Goal: Book appointment/travel/reservation

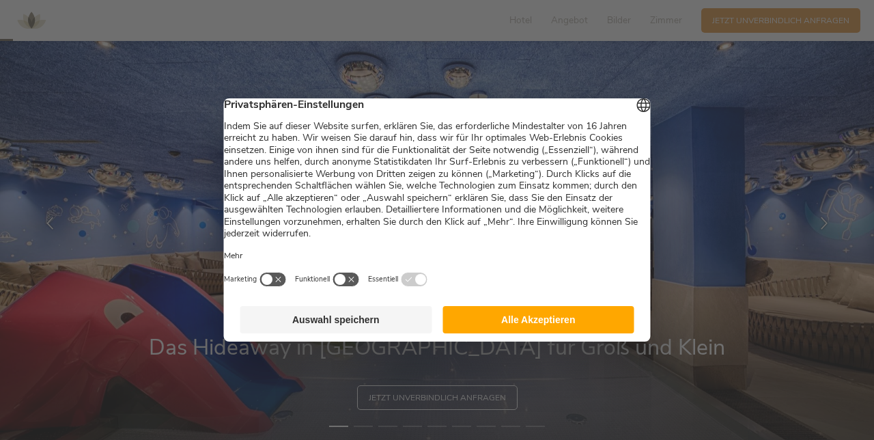
scroll to position [51, 0]
click at [605, 333] on button "Alle Akzeptieren" at bounding box center [539, 319] width 192 height 27
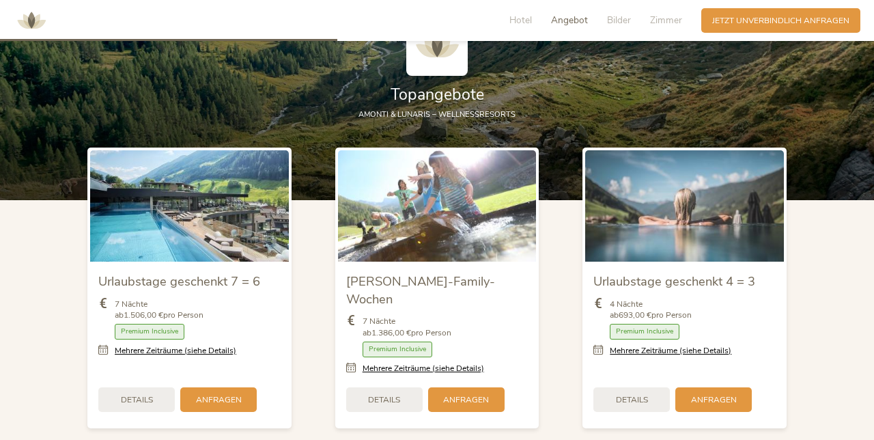
scroll to position [1285, 0]
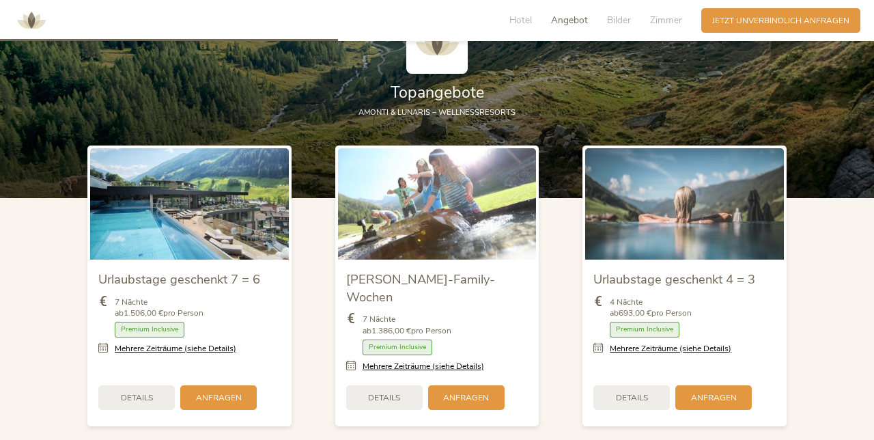
click at [197, 308] on span "7 Nächte ab 1.506,00 € pro Person" at bounding box center [159, 307] width 89 height 23
click at [128, 392] on span "Details" at bounding box center [137, 398] width 32 height 12
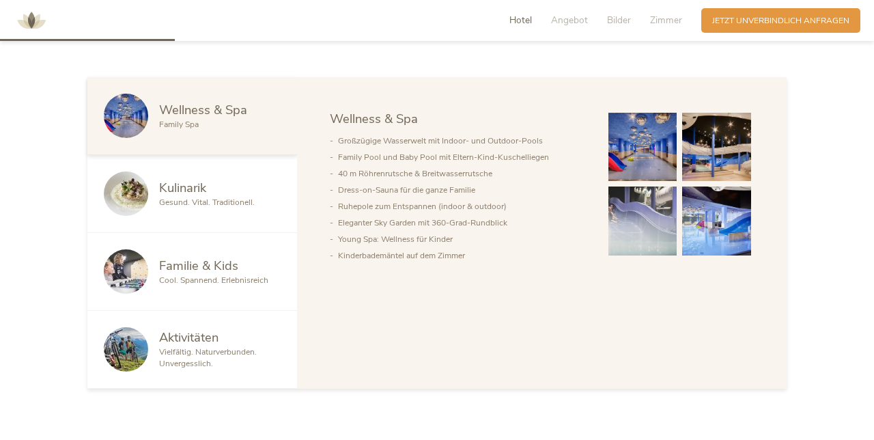
scroll to position [666, 0]
click at [631, 167] on img at bounding box center [643, 146] width 69 height 69
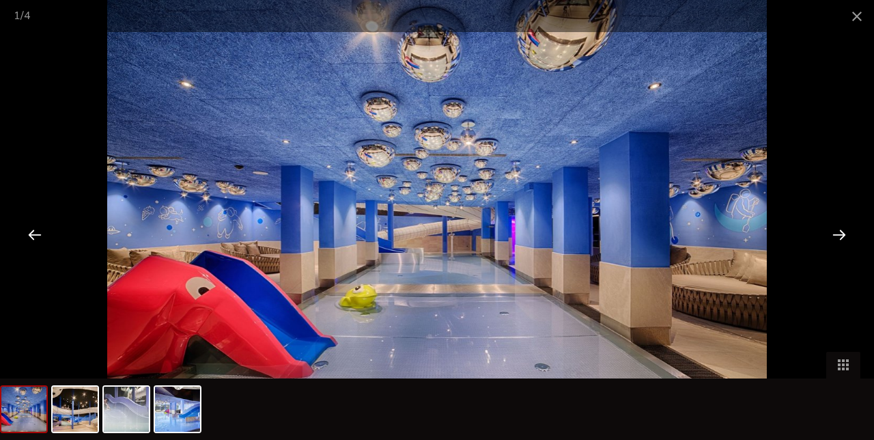
click at [844, 255] on div at bounding box center [839, 234] width 42 height 42
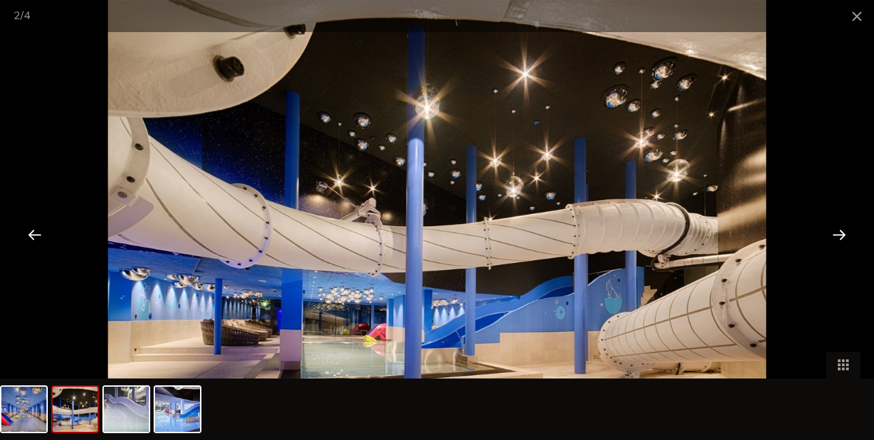
click at [844, 255] on div at bounding box center [839, 234] width 42 height 42
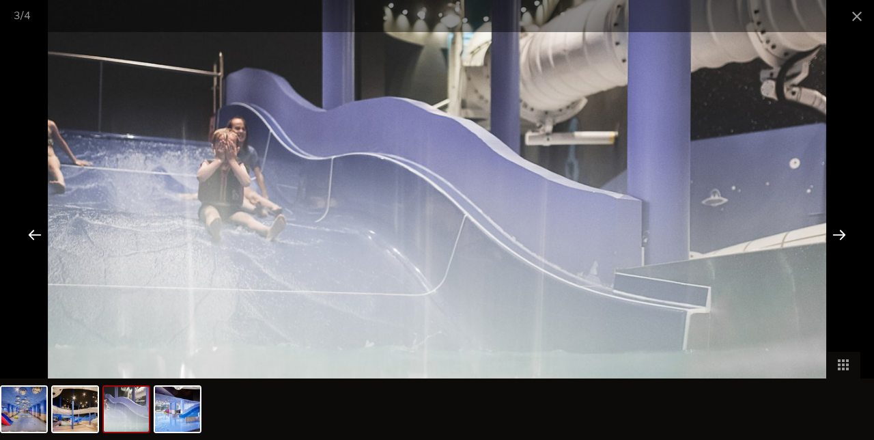
click at [844, 255] on div at bounding box center [839, 234] width 42 height 42
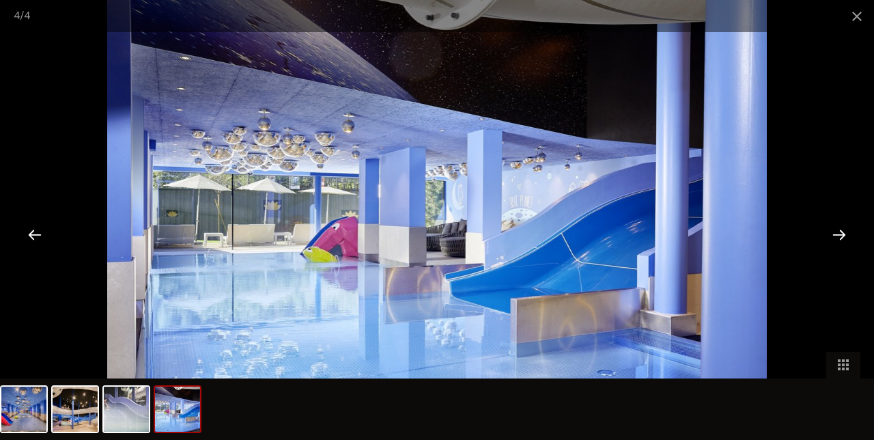
click at [844, 255] on div at bounding box center [839, 234] width 42 height 42
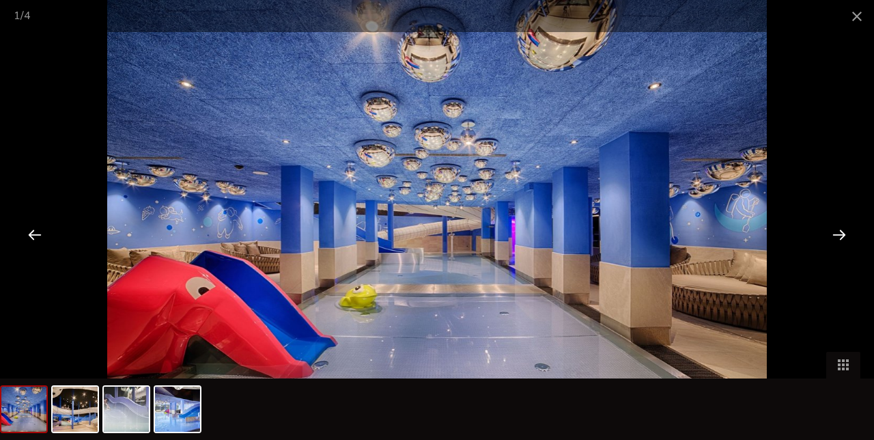
click at [855, 255] on div at bounding box center [839, 234] width 42 height 42
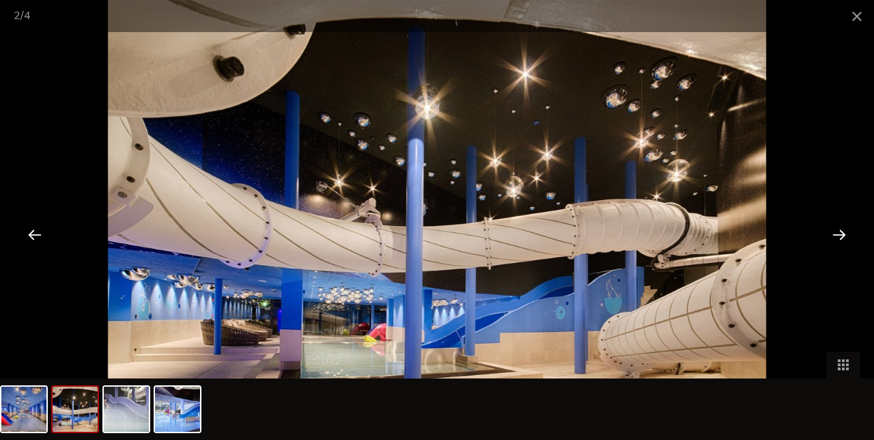
click at [854, 255] on div at bounding box center [839, 234] width 42 height 42
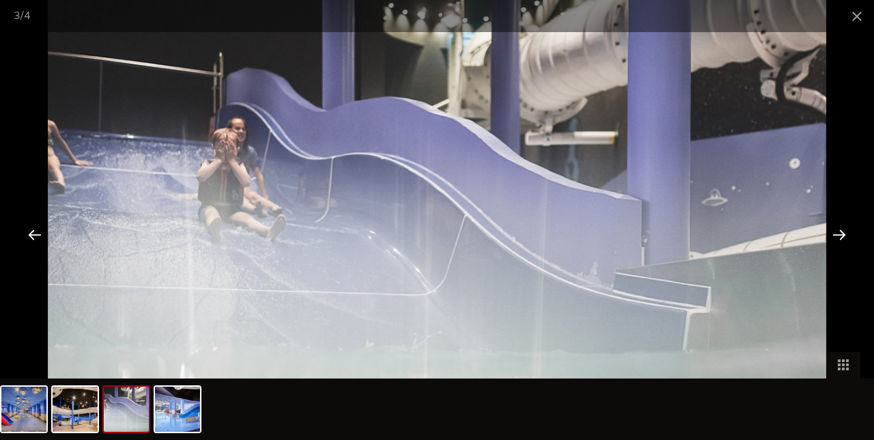
click at [854, 255] on div at bounding box center [839, 234] width 42 height 42
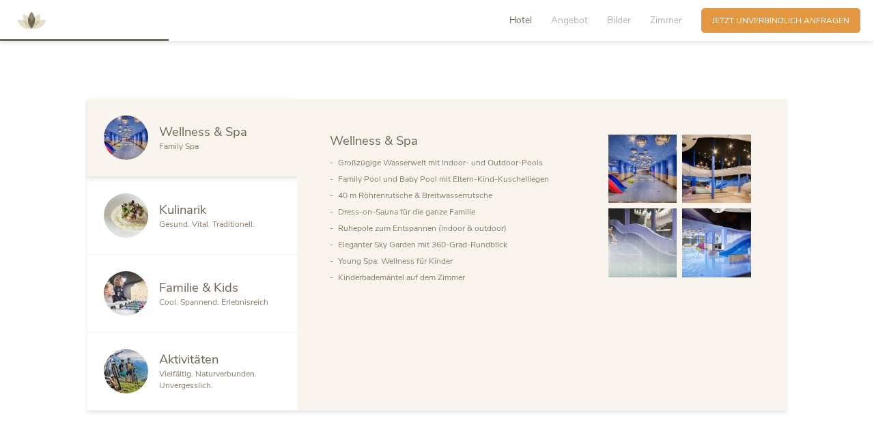
scroll to position [644, 0]
click at [228, 277] on div "Familie & Kids Cool. Spannend. Erlebnisreich" at bounding box center [192, 293] width 210 height 78
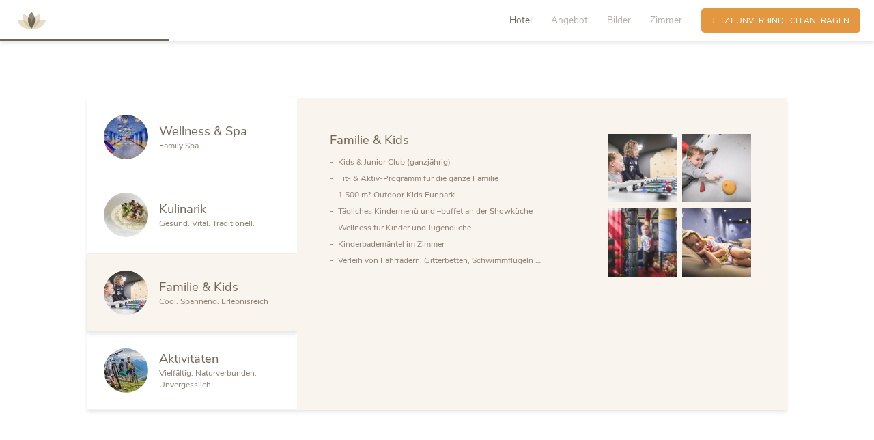
click at [646, 183] on img at bounding box center [643, 168] width 69 height 69
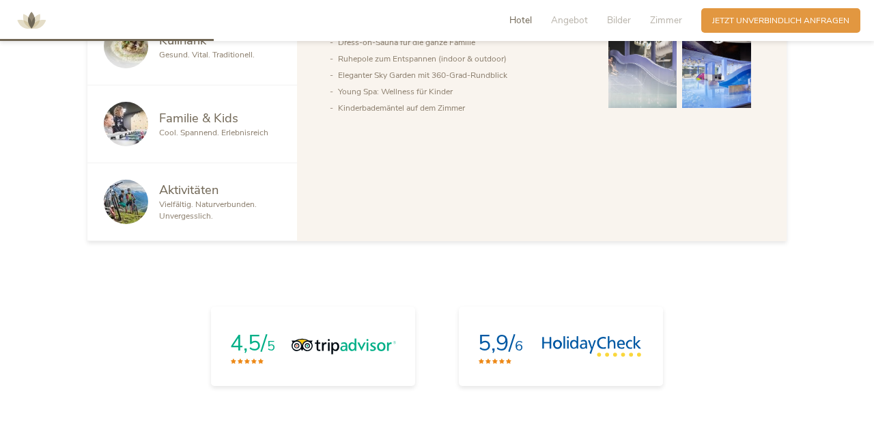
scroll to position [813, 0]
click at [204, 212] on span "Vielfältig. Naturverbunden. Unvergesslich." at bounding box center [208, 210] width 98 height 23
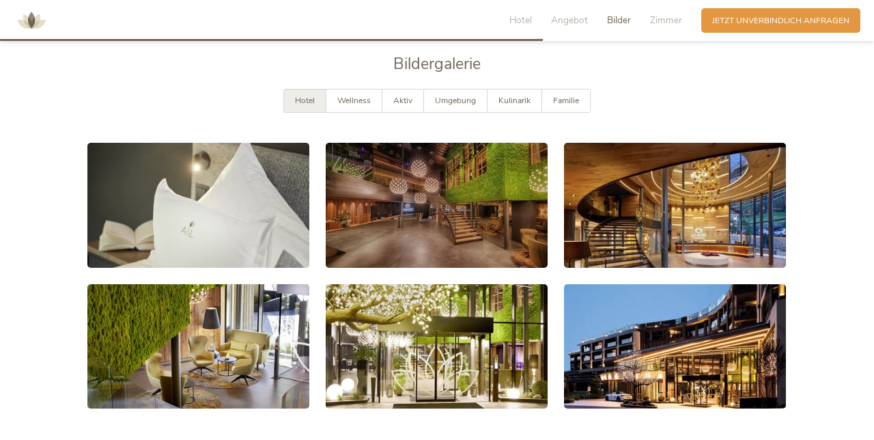
scroll to position [2065, 0]
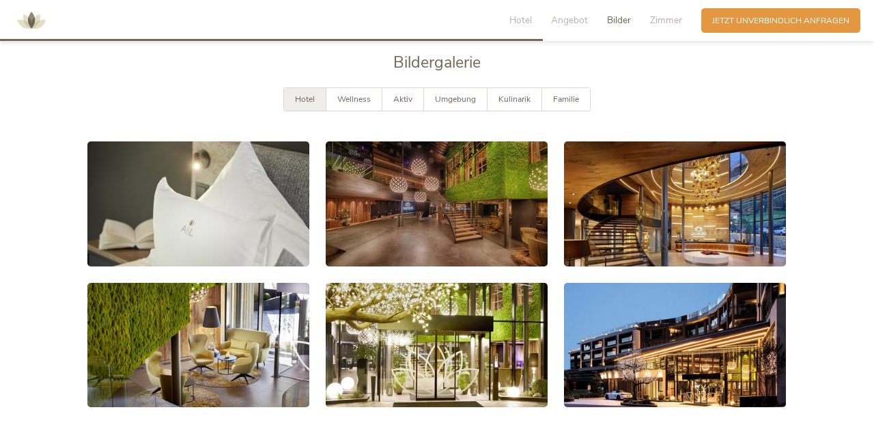
click at [275, 200] on link at bounding box center [198, 203] width 222 height 125
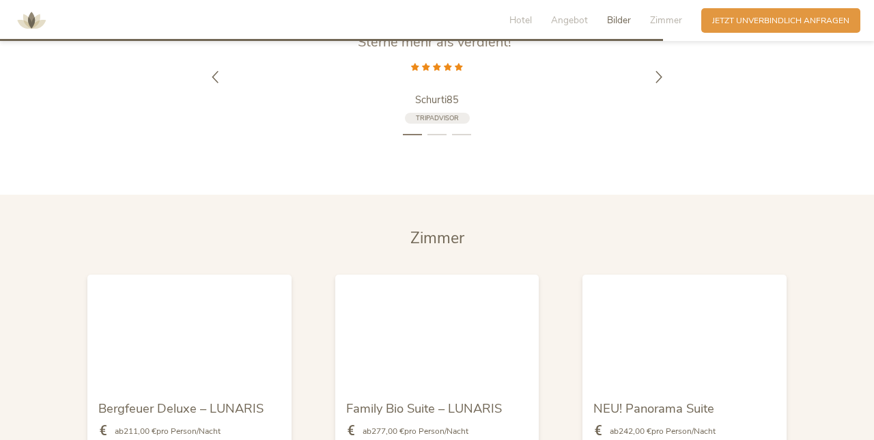
scroll to position [2522, 0]
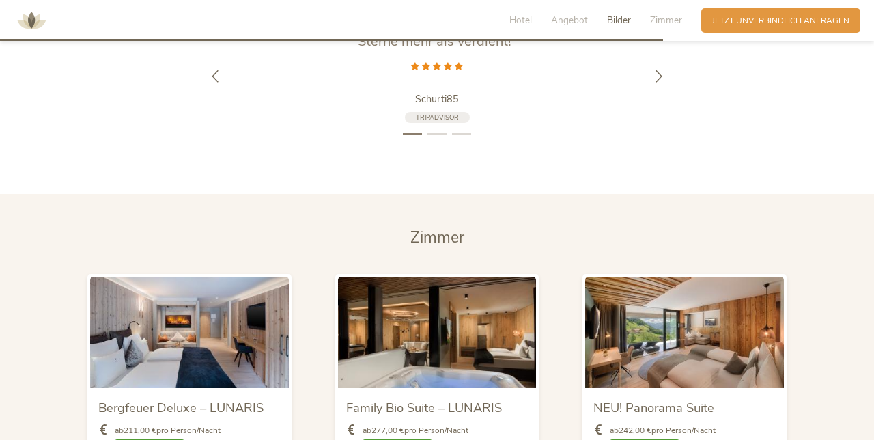
click at [204, 326] on img at bounding box center [189, 332] width 199 height 111
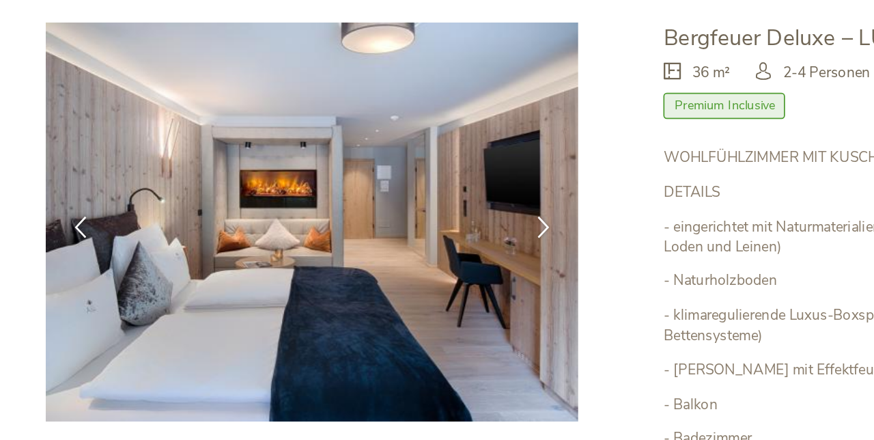
click at [415, 195] on icon at bounding box center [417, 194] width 12 height 12
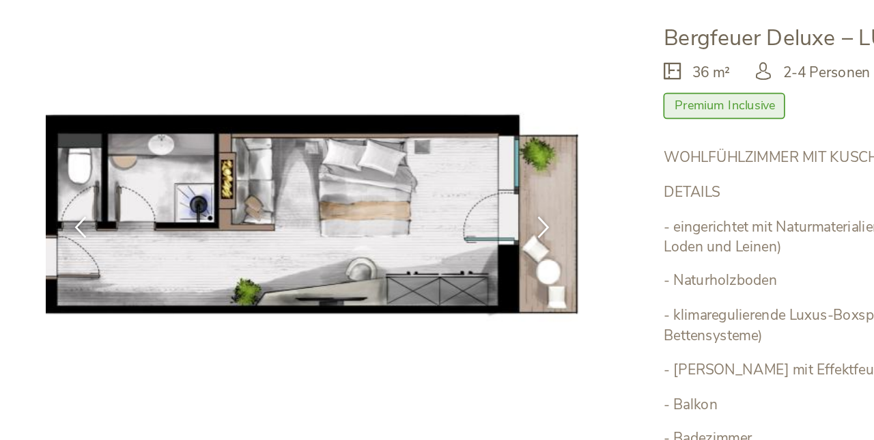
click at [421, 186] on div at bounding box center [417, 194] width 34 height 34
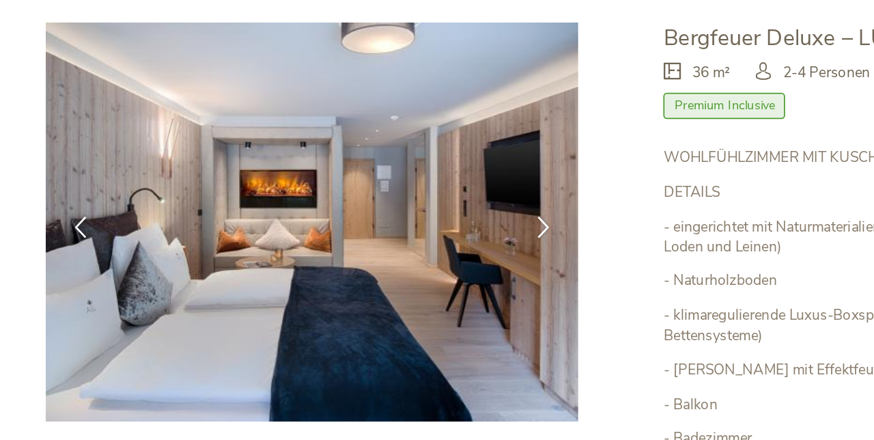
click at [420, 190] on div at bounding box center [417, 194] width 34 height 34
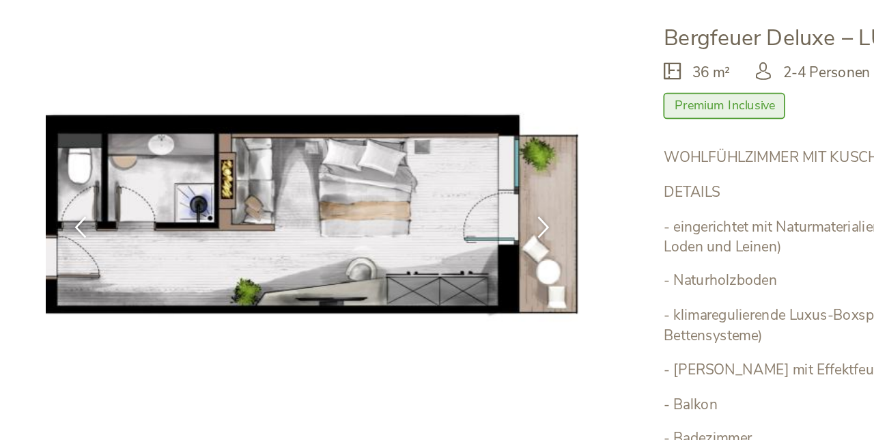
click at [586, 226] on p "- Naturholzboden" at bounding box center [614, 225] width 256 height 12
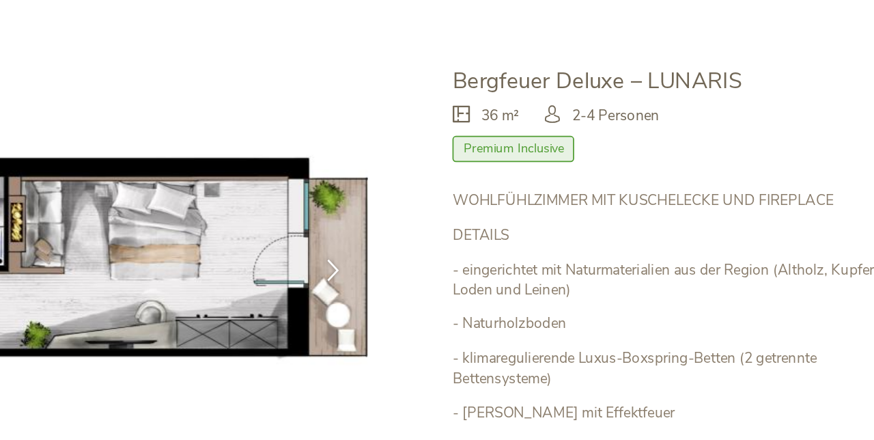
scroll to position [2549, 0]
